Goal: Find specific page/section: Find specific page/section

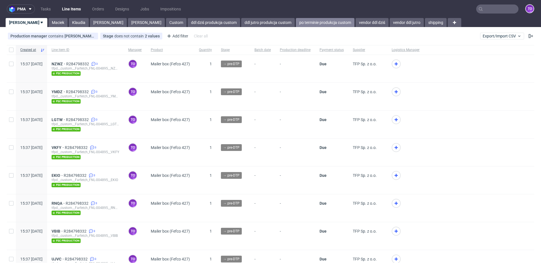
click at [296, 25] on link "po terminie produkcja custom" at bounding box center [325, 22] width 59 height 9
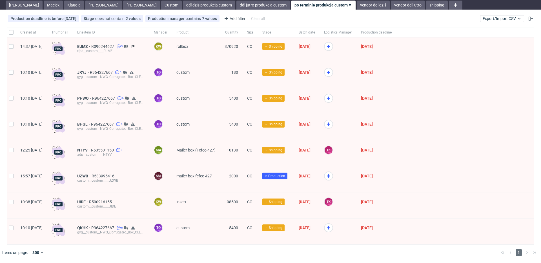
scroll to position [19, 0]
click at [236, 6] on link "ddl jutro produkcja custom" at bounding box center [263, 5] width 54 height 9
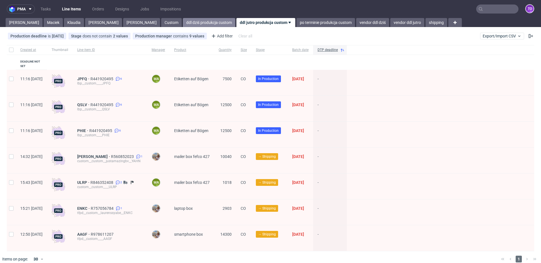
click at [183, 23] on link "ddl dziś produkcja custom" at bounding box center [209, 22] width 52 height 9
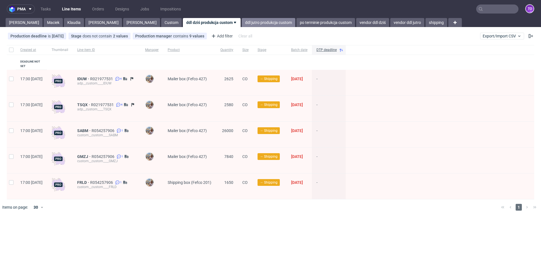
click at [242, 25] on link "ddl jutro produkcja custom" at bounding box center [269, 22] width 54 height 9
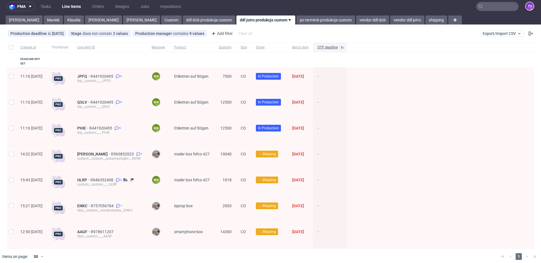
scroll to position [3, 0]
click at [296, 20] on link "po terminie produkcja custom" at bounding box center [325, 19] width 59 height 9
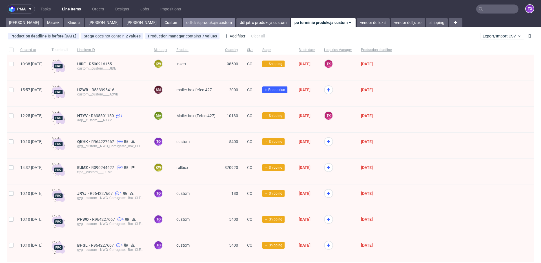
click at [183, 22] on link "ddl dziś produkcja custom" at bounding box center [209, 22] width 52 height 9
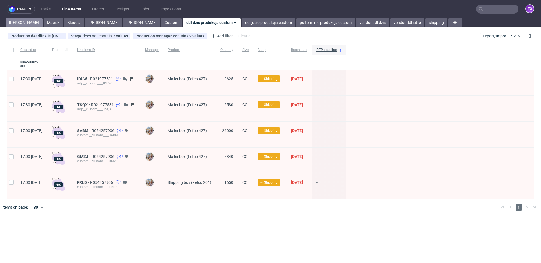
click at [24, 25] on link "Tomasz" at bounding box center [24, 22] width 37 height 9
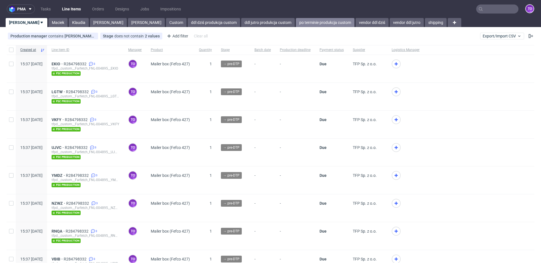
click at [296, 21] on link "po terminie produkcja custom" at bounding box center [325, 22] width 59 height 9
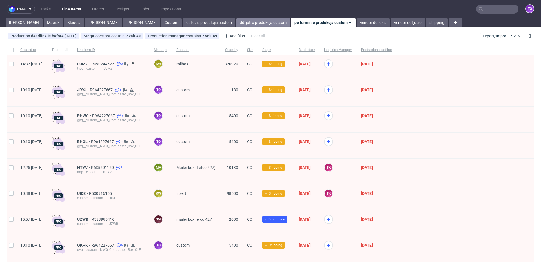
click at [236, 20] on link "ddl jutro produkcja custom" at bounding box center [263, 22] width 54 height 9
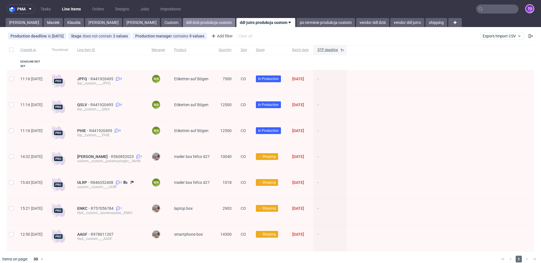
click at [183, 20] on link "ddl dziś produkcja custom" at bounding box center [209, 22] width 52 height 9
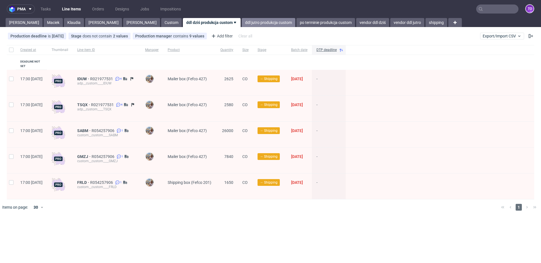
click at [242, 23] on link "ddl jutro produkcja custom" at bounding box center [269, 22] width 54 height 9
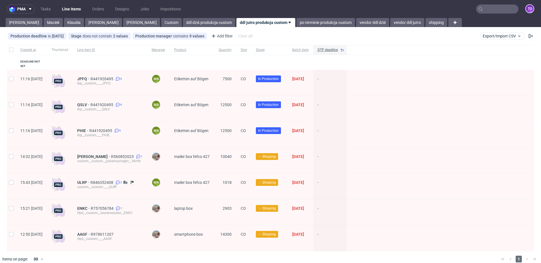
scroll to position [1, 0]
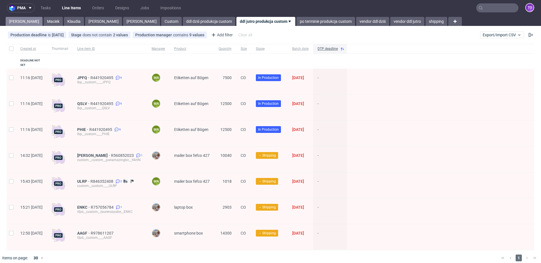
click at [14, 22] on link "Tomasz" at bounding box center [24, 21] width 37 height 9
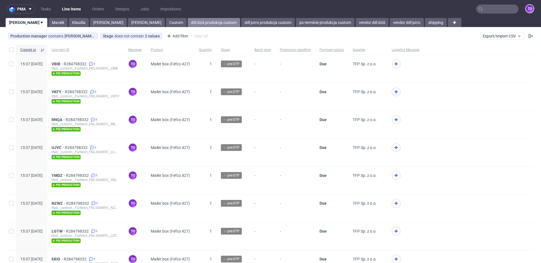
click at [188, 22] on link "ddl dziś produkcja custom" at bounding box center [214, 22] width 52 height 9
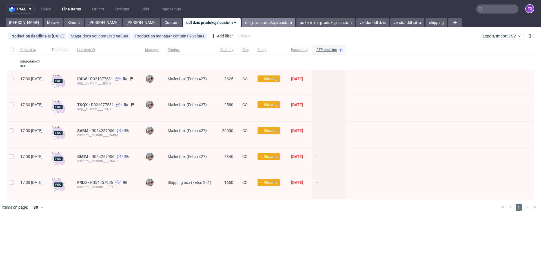
click at [242, 21] on link "ddl jutro produkcja custom" at bounding box center [269, 22] width 54 height 9
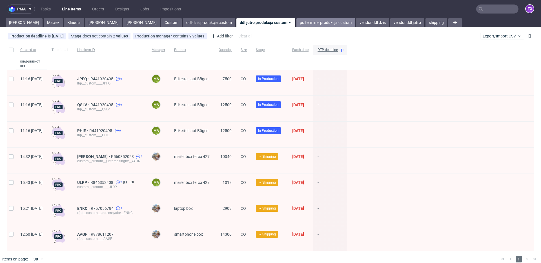
click at [296, 24] on link "po terminie produkcja custom" at bounding box center [325, 22] width 59 height 9
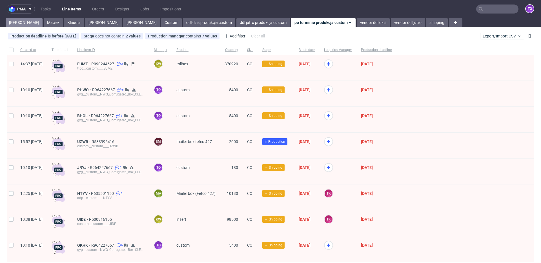
click at [14, 21] on link "Tomasz" at bounding box center [24, 22] width 37 height 9
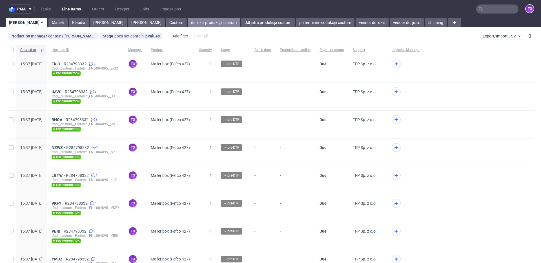
click at [188, 23] on link "ddl dziś produkcja custom" at bounding box center [214, 22] width 52 height 9
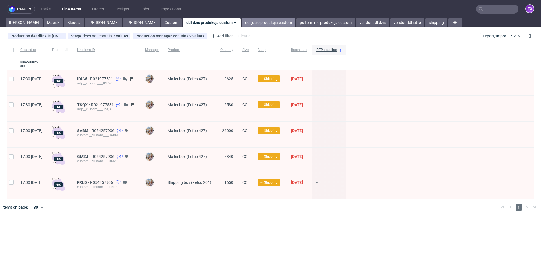
click at [242, 23] on link "ddl jutro produkcja custom" at bounding box center [269, 22] width 54 height 9
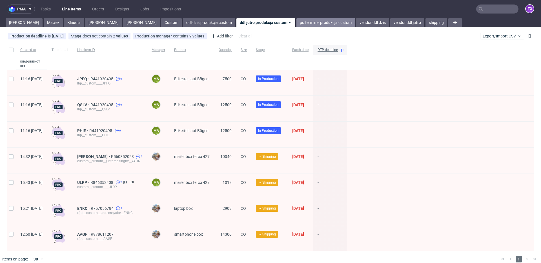
click at [296, 23] on link "po terminie produkcja custom" at bounding box center [325, 22] width 59 height 9
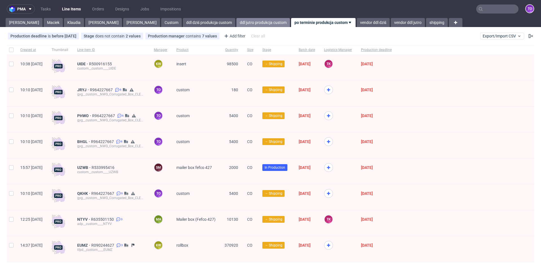
click at [236, 22] on link "ddl jutro produkcja custom" at bounding box center [263, 22] width 54 height 9
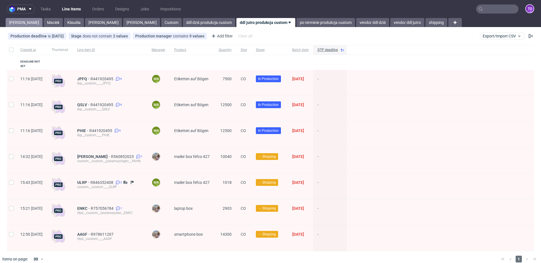
click at [15, 22] on link "Tomasz" at bounding box center [24, 22] width 37 height 9
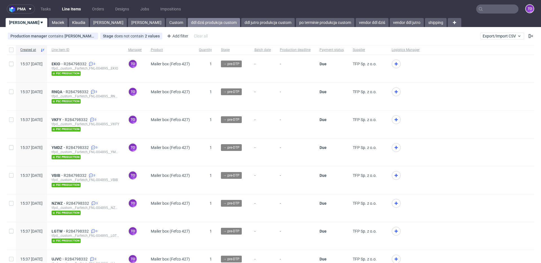
click at [188, 21] on link "ddl dziś produkcja custom" at bounding box center [214, 22] width 52 height 9
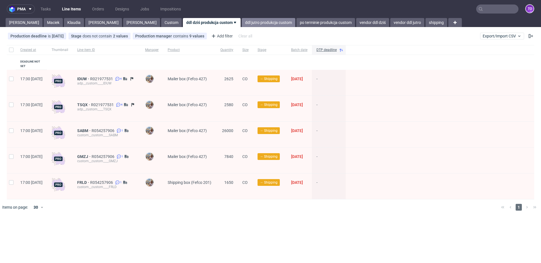
click at [242, 21] on link "ddl jutro produkcja custom" at bounding box center [269, 22] width 54 height 9
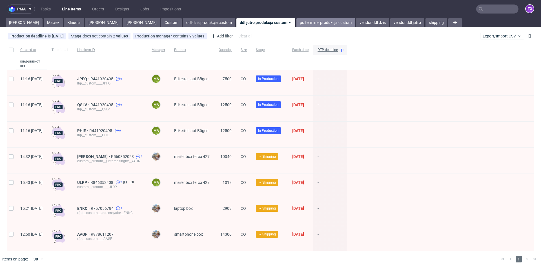
click at [296, 23] on link "po terminie produkcja custom" at bounding box center [325, 22] width 59 height 9
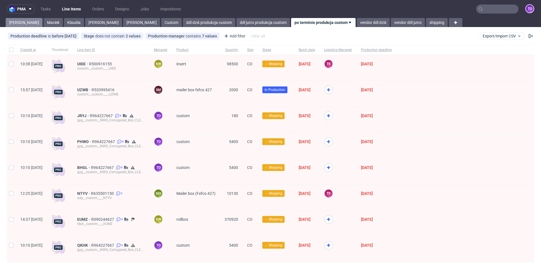
click at [17, 20] on link "Tomasz" at bounding box center [24, 22] width 37 height 9
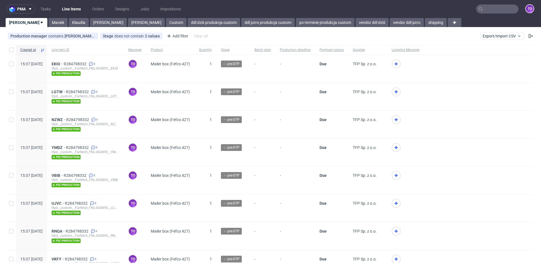
click at [167, 28] on div "pma Tasks Line Items Orders Designs Jobs Impositions to Tomasz Maciek Klaudia M…" at bounding box center [270, 131] width 541 height 263
click at [188, 26] on link "ddl dziś produkcja custom" at bounding box center [214, 22] width 52 height 9
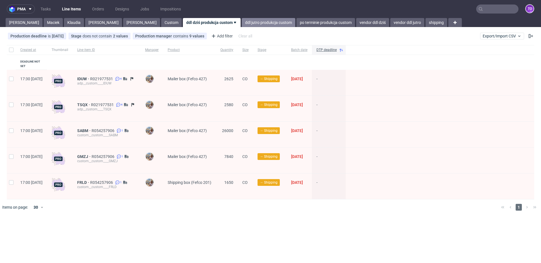
click at [242, 22] on link "ddl jutro produkcja custom" at bounding box center [269, 22] width 54 height 9
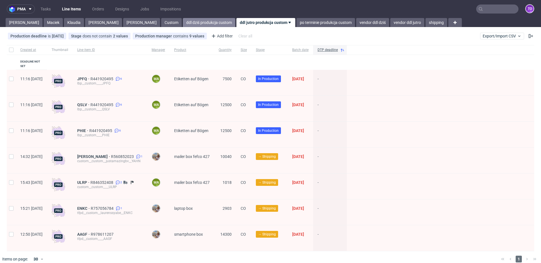
click at [183, 22] on link "ddl dziś produkcja custom" at bounding box center [209, 22] width 52 height 9
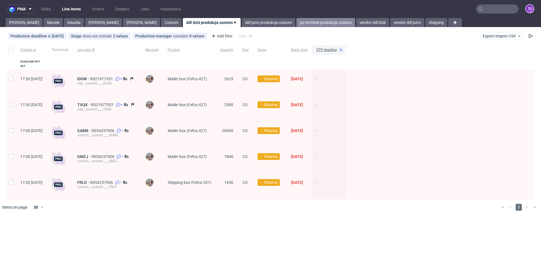
click at [296, 18] on link "po terminie produkcja custom" at bounding box center [325, 22] width 59 height 9
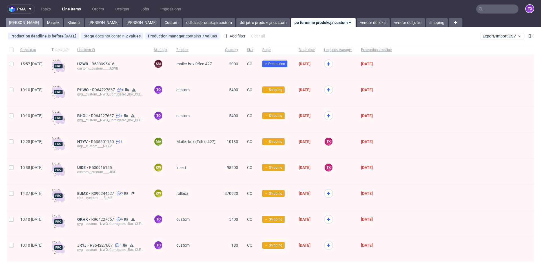
click at [20, 23] on link "Tomasz" at bounding box center [24, 22] width 37 height 9
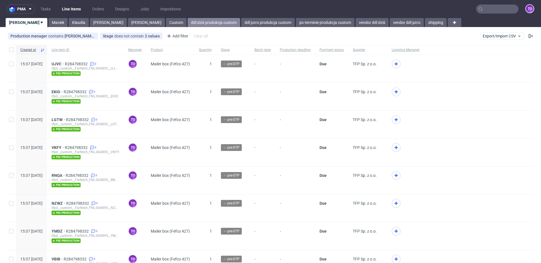
click at [188, 24] on link "ddl dziś produkcja custom" at bounding box center [214, 22] width 52 height 9
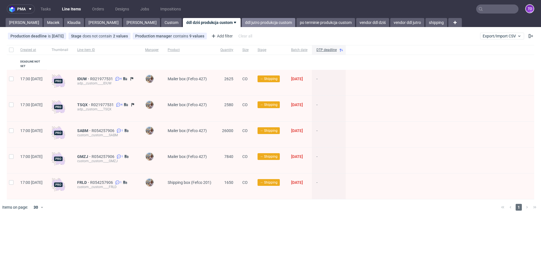
click at [242, 24] on link "ddl jutro produkcja custom" at bounding box center [269, 22] width 54 height 9
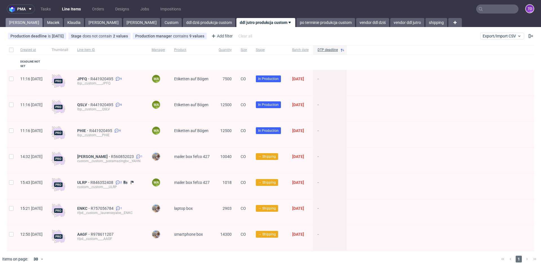
click at [13, 23] on link "Tomasz" at bounding box center [24, 22] width 37 height 9
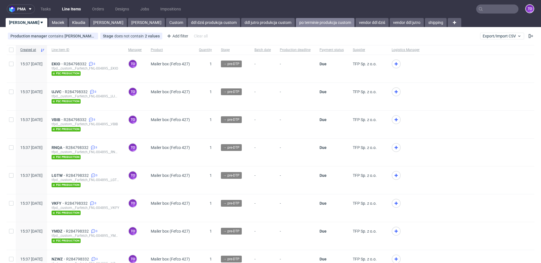
click at [296, 23] on link "po terminie produkcja custom" at bounding box center [325, 22] width 59 height 9
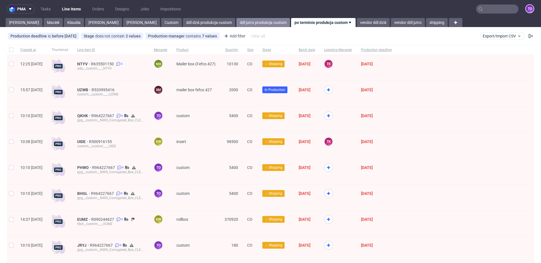
click at [236, 21] on link "ddl jutro produkcja custom" at bounding box center [263, 22] width 54 height 9
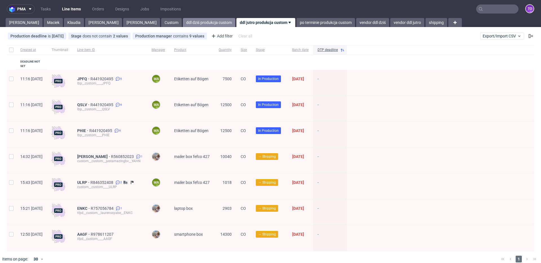
click at [183, 22] on link "ddl dziś produkcja custom" at bounding box center [209, 22] width 52 height 9
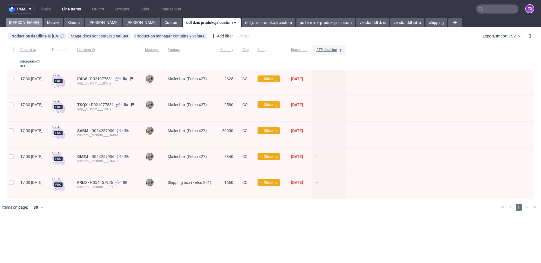
click at [20, 21] on link "Tomasz" at bounding box center [24, 22] width 37 height 9
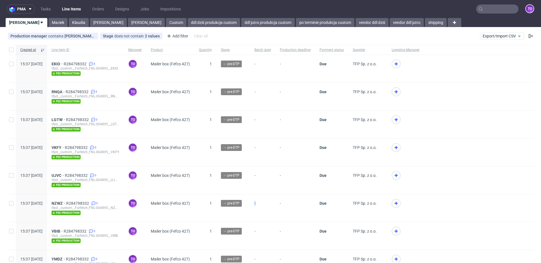
drag, startPoint x: 280, startPoint y: 207, endPoint x: 266, endPoint y: 204, distance: 13.9
click at [266, 204] on div "-" at bounding box center [262, 208] width 25 height 28
click at [267, 204] on div "-" at bounding box center [262, 208] width 25 height 28
drag, startPoint x: 267, startPoint y: 202, endPoint x: 271, endPoint y: 203, distance: 4.5
click at [271, 203] on div "-" at bounding box center [262, 208] width 25 height 28
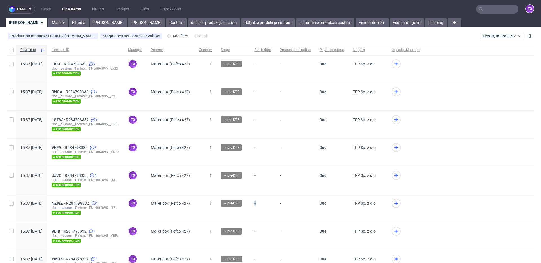
click at [271, 203] on span "-" at bounding box center [262, 208] width 16 height 14
click at [189, 19] on link "ddl dziś produkcja custom" at bounding box center [214, 22] width 52 height 9
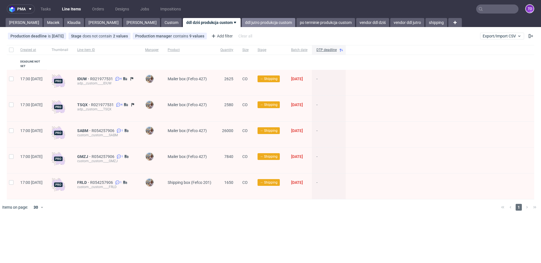
click at [242, 23] on link "ddl jutro produkcja custom" at bounding box center [269, 22] width 54 height 9
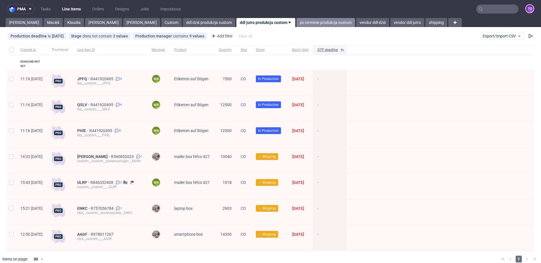
click at [301, 22] on link "po terminie produkcja custom" at bounding box center [325, 22] width 59 height 9
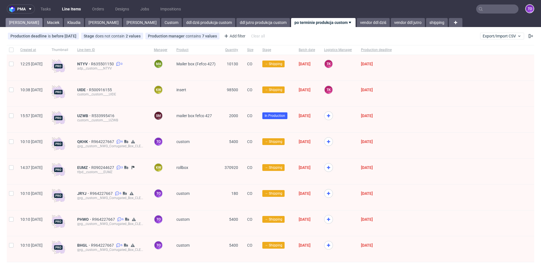
click at [21, 24] on link "Tomasz" at bounding box center [24, 22] width 37 height 9
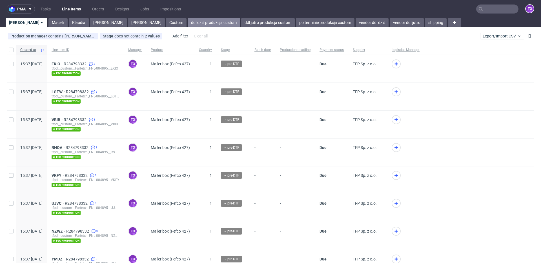
click at [188, 19] on link "ddl dziś produkcja custom" at bounding box center [214, 22] width 52 height 9
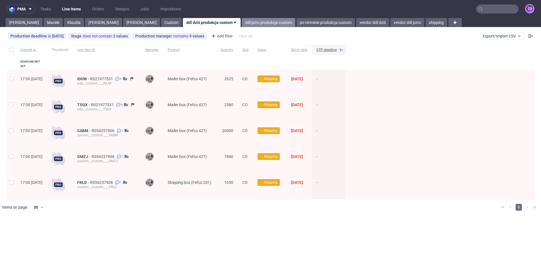
click at [242, 22] on link "ddl jutro produkcja custom" at bounding box center [269, 22] width 54 height 9
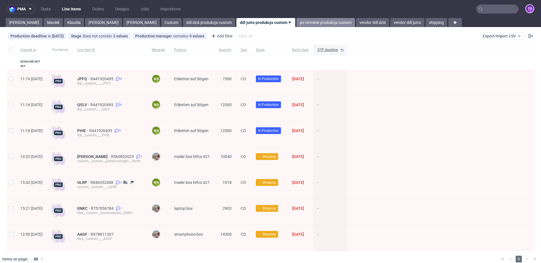
click at [296, 25] on link "po terminie produkcja custom" at bounding box center [325, 22] width 59 height 9
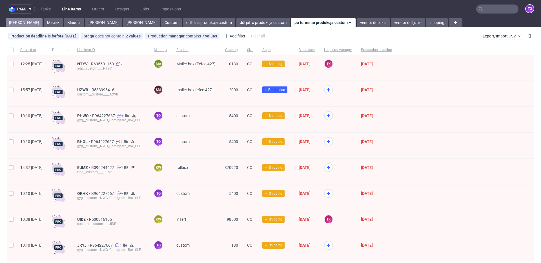
click at [17, 21] on link "Tomasz" at bounding box center [24, 22] width 37 height 9
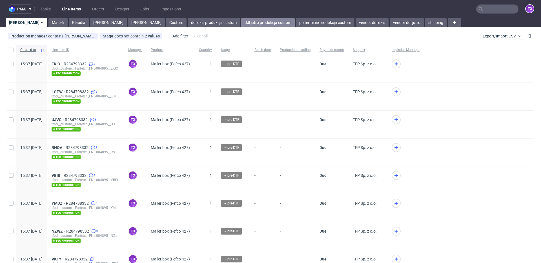
drag, startPoint x: 218, startPoint y: 22, endPoint x: 226, endPoint y: 23, distance: 8.8
click at [241, 22] on link "ddl jutro produkcja custom" at bounding box center [268, 22] width 54 height 9
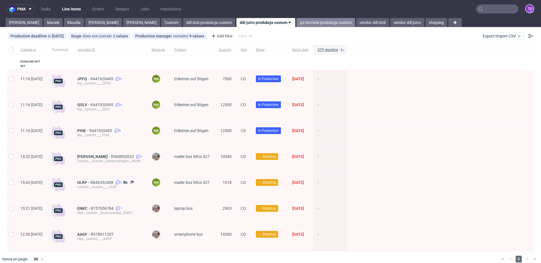
click at [296, 22] on link "po terminie produkcja custom" at bounding box center [325, 22] width 59 height 9
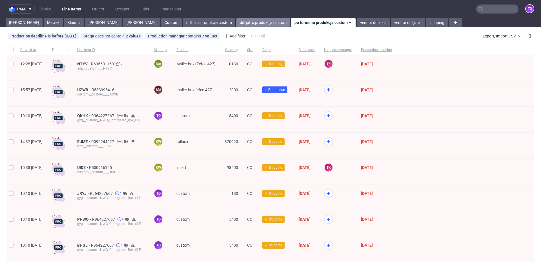
click at [236, 23] on link "ddl jutro produkcja custom" at bounding box center [263, 22] width 54 height 9
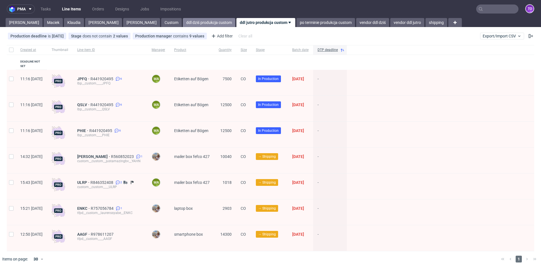
click at [183, 23] on link "ddl dziś produkcja custom" at bounding box center [209, 22] width 52 height 9
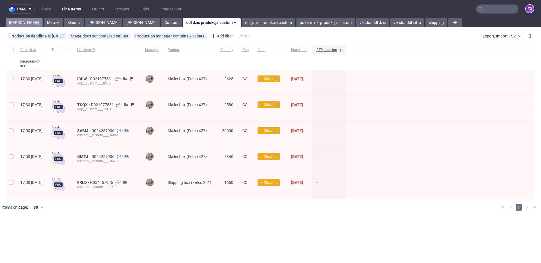
click at [18, 22] on link "Tomasz" at bounding box center [24, 22] width 37 height 9
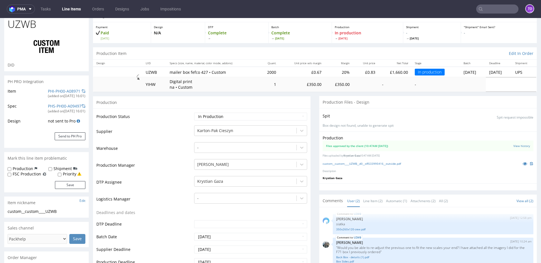
scroll to position [32, 0]
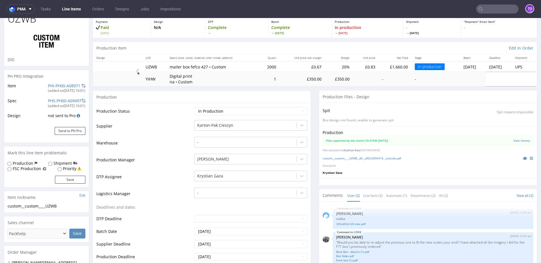
click at [170, 123] on td "Supplier" at bounding box center [144, 127] width 96 height 17
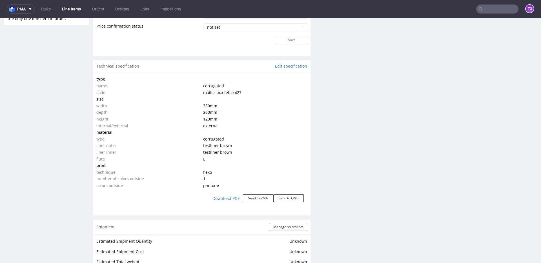
scroll to position [504, 0]
click at [203, 106] on span "350 mm" at bounding box center [210, 106] width 14 height 5
click at [206, 113] on span "260 mm" at bounding box center [210, 113] width 14 height 5
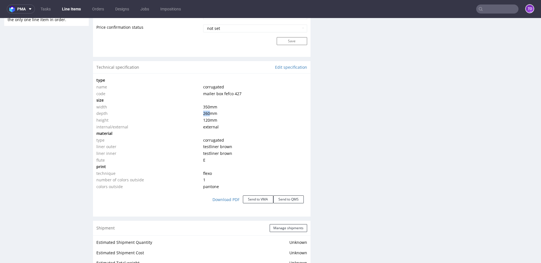
click at [206, 113] on span "260 mm" at bounding box center [210, 113] width 14 height 5
click at [207, 119] on span "120 mm" at bounding box center [210, 119] width 14 height 5
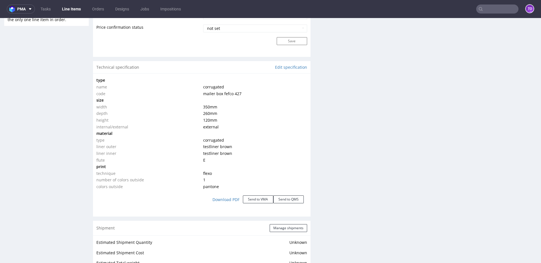
click at [174, 126] on td "internal/external" at bounding box center [148, 127] width 105 height 7
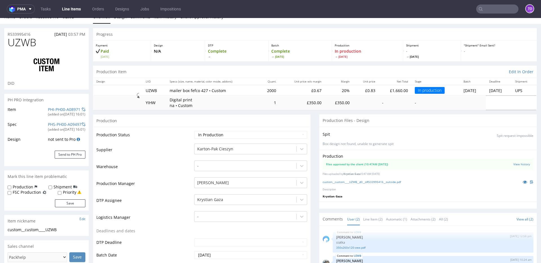
scroll to position [0, 0]
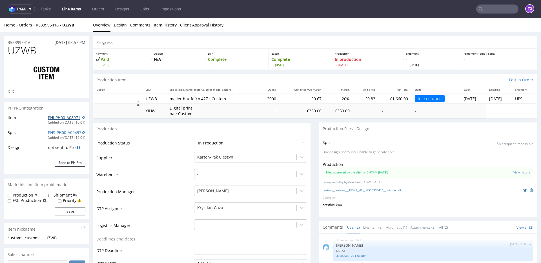
click at [70, 117] on link "PHI-PH00-A08971" at bounding box center [64, 117] width 32 height 5
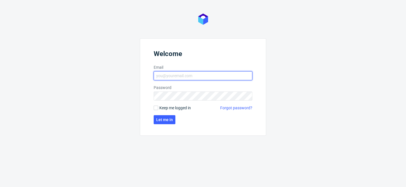
type input "[PERSON_NAME][EMAIL_ADDRESS][PERSON_NAME][DOMAIN_NAME]"
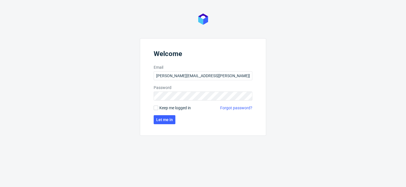
click at [167, 109] on span "Keep me logged in" at bounding box center [175, 108] width 32 height 6
click at [158, 109] on input "Keep me logged in" at bounding box center [156, 108] width 5 height 5
checkbox input "true"
click at [167, 118] on span "Let me in" at bounding box center [164, 120] width 17 height 4
type input "[PERSON_NAME][EMAIL_ADDRESS][PERSON_NAME][DOMAIN_NAME]"
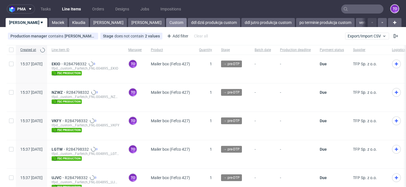
click at [166, 21] on link "Custom" at bounding box center [176, 22] width 21 height 9
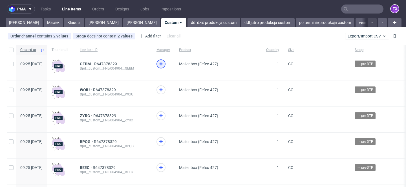
click at [164, 62] on icon at bounding box center [160, 64] width 7 height 7
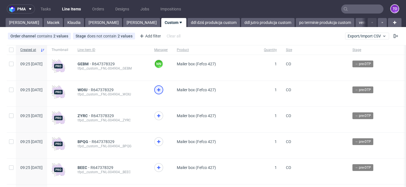
click at [162, 88] on icon at bounding box center [158, 89] width 7 height 7
click at [162, 117] on icon at bounding box center [158, 115] width 7 height 7
click at [162, 143] on icon at bounding box center [158, 141] width 7 height 7
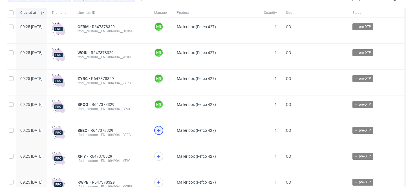
scroll to position [43, 0]
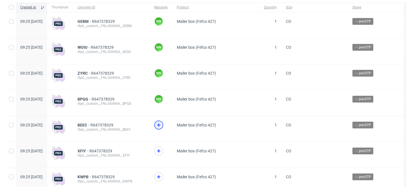
click at [162, 123] on icon at bounding box center [158, 125] width 7 height 7
click at [162, 153] on icon at bounding box center [158, 151] width 7 height 7
click at [163, 174] on div at bounding box center [158, 176] width 9 height 9
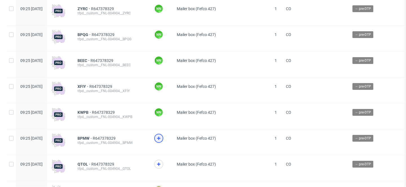
click at [160, 139] on use at bounding box center [158, 138] width 3 height 3
click at [163, 161] on div at bounding box center [158, 164] width 9 height 9
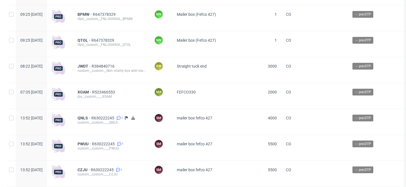
scroll to position [0, 0]
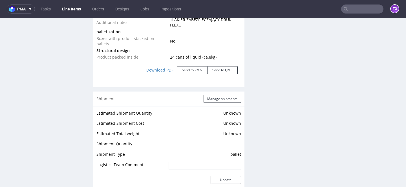
scroll to position [724, 0]
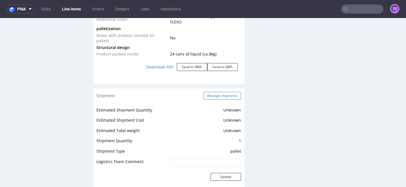
click at [222, 92] on button "Manage shipments" at bounding box center [221, 96] width 37 height 8
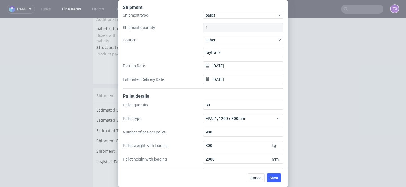
scroll to position [23, 0]
